Goal: Transaction & Acquisition: Purchase product/service

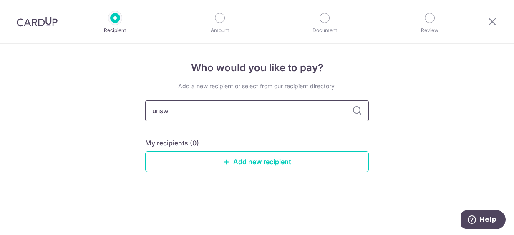
click at [210, 111] on input "unsw" at bounding box center [257, 111] width 224 height 21
click at [355, 114] on icon at bounding box center [357, 111] width 10 height 10
click at [358, 112] on icon at bounding box center [357, 111] width 10 height 10
click at [277, 113] on input "text" at bounding box center [257, 111] width 224 height 21
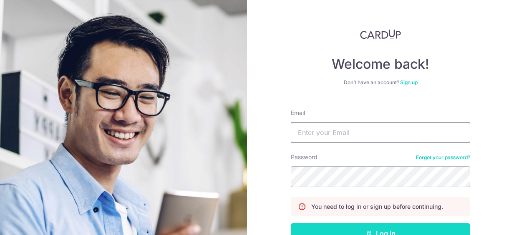
type input "[EMAIL_ADDRESS][DOMAIN_NAME]"
click at [399, 228] on button "Log in" at bounding box center [380, 233] width 179 height 21
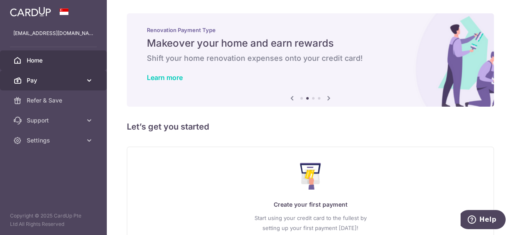
click at [67, 83] on span "Pay" at bounding box center [54, 80] width 55 height 8
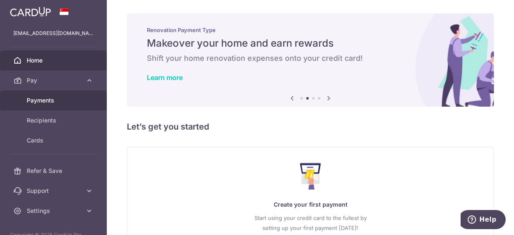
click at [63, 97] on span "Payments" at bounding box center [54, 100] width 55 height 8
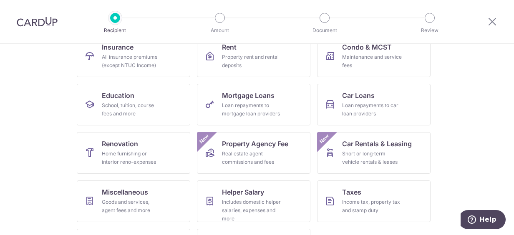
scroll to position [13, 0]
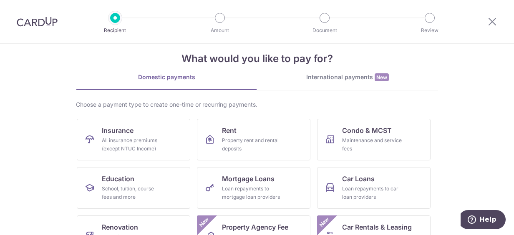
click at [321, 82] on link "International payments New" at bounding box center [347, 81] width 181 height 17
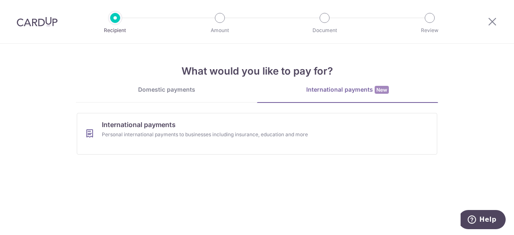
scroll to position [0, 0]
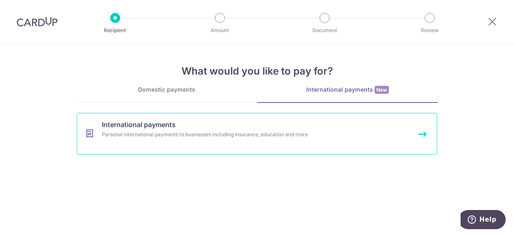
click at [228, 135] on div "Personal international payments to businesses including insurance, education an…" at bounding box center [246, 135] width 288 height 8
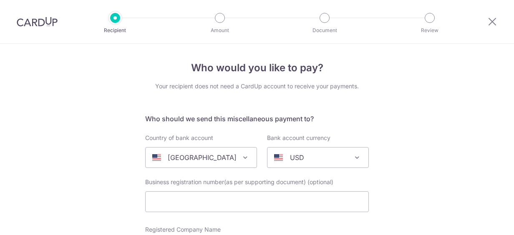
select select
click at [235, 163] on span "United States" at bounding box center [201, 158] width 111 height 20
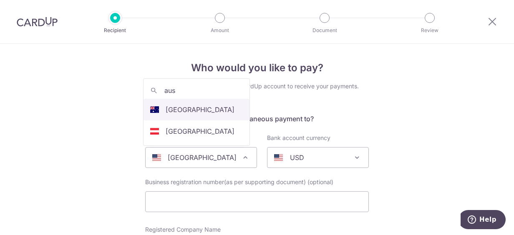
type input "aus"
select select "13"
select select "Australia"
select select
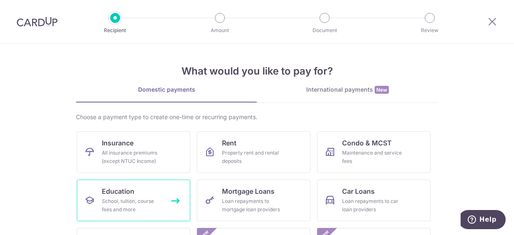
click at [162, 217] on link "Education School, tuition, course fees and more" at bounding box center [134, 201] width 114 height 42
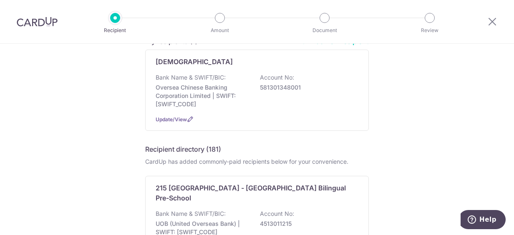
scroll to position [42, 0]
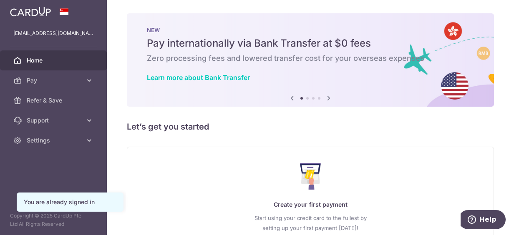
click at [32, 15] on img at bounding box center [30, 12] width 41 height 10
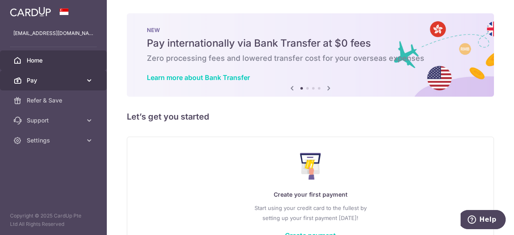
click at [86, 84] on link "Pay" at bounding box center [53, 81] width 107 height 20
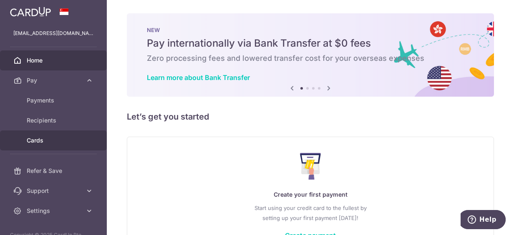
click at [82, 145] on link "Cards" at bounding box center [53, 141] width 107 height 20
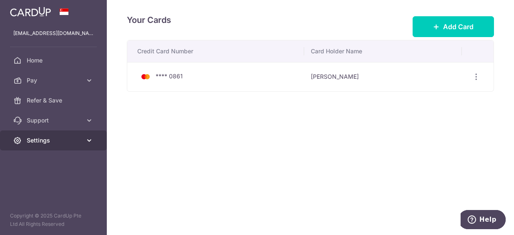
click at [81, 135] on link "Settings" at bounding box center [53, 141] width 107 height 20
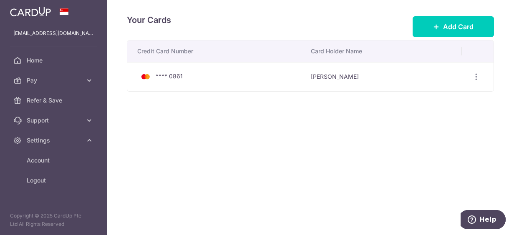
click at [31, 16] on img at bounding box center [30, 12] width 41 height 10
